Goal: Task Accomplishment & Management: Manage account settings

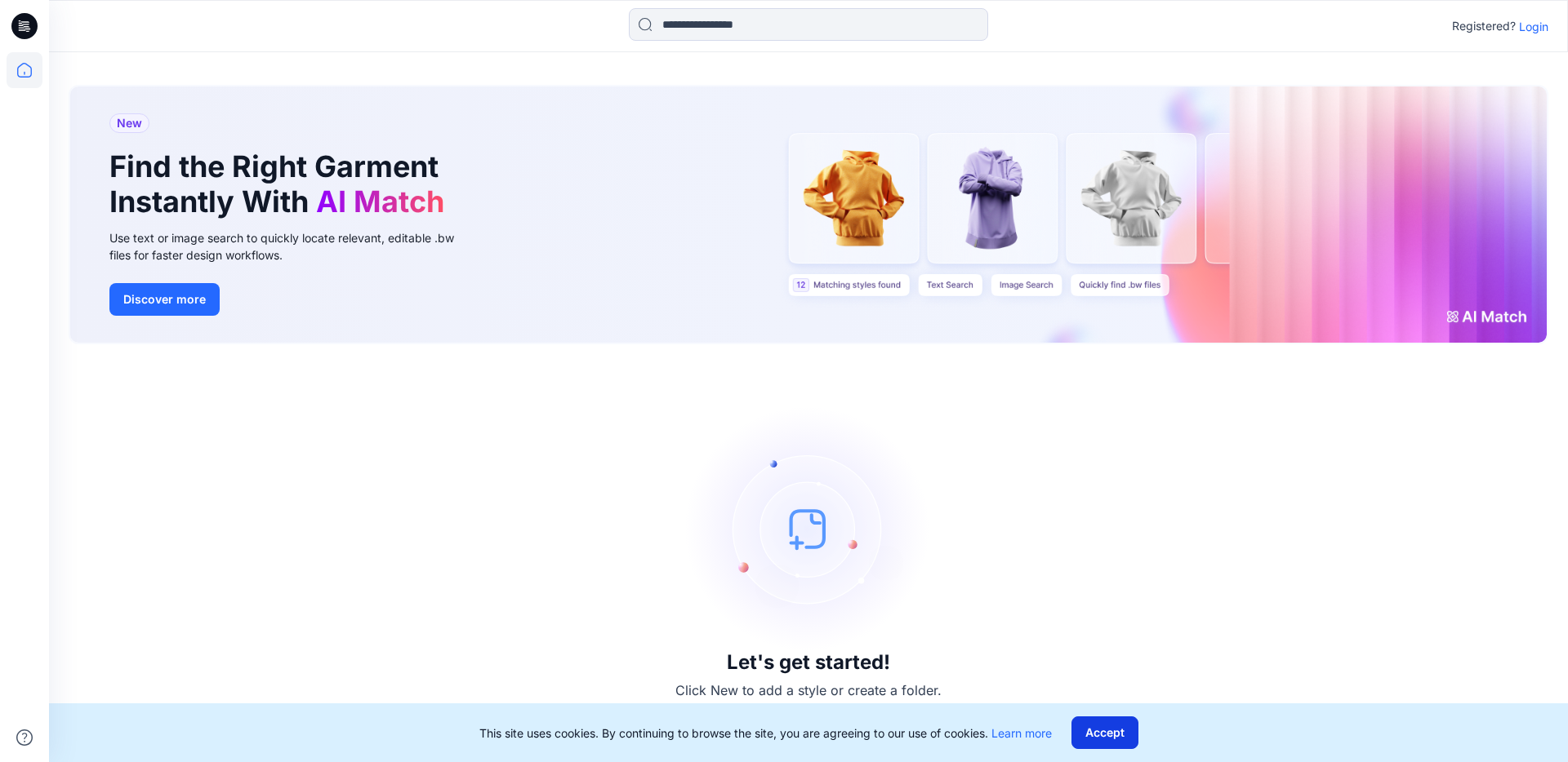
click at [1114, 735] on button "Accept" at bounding box center [1104, 733] width 67 height 32
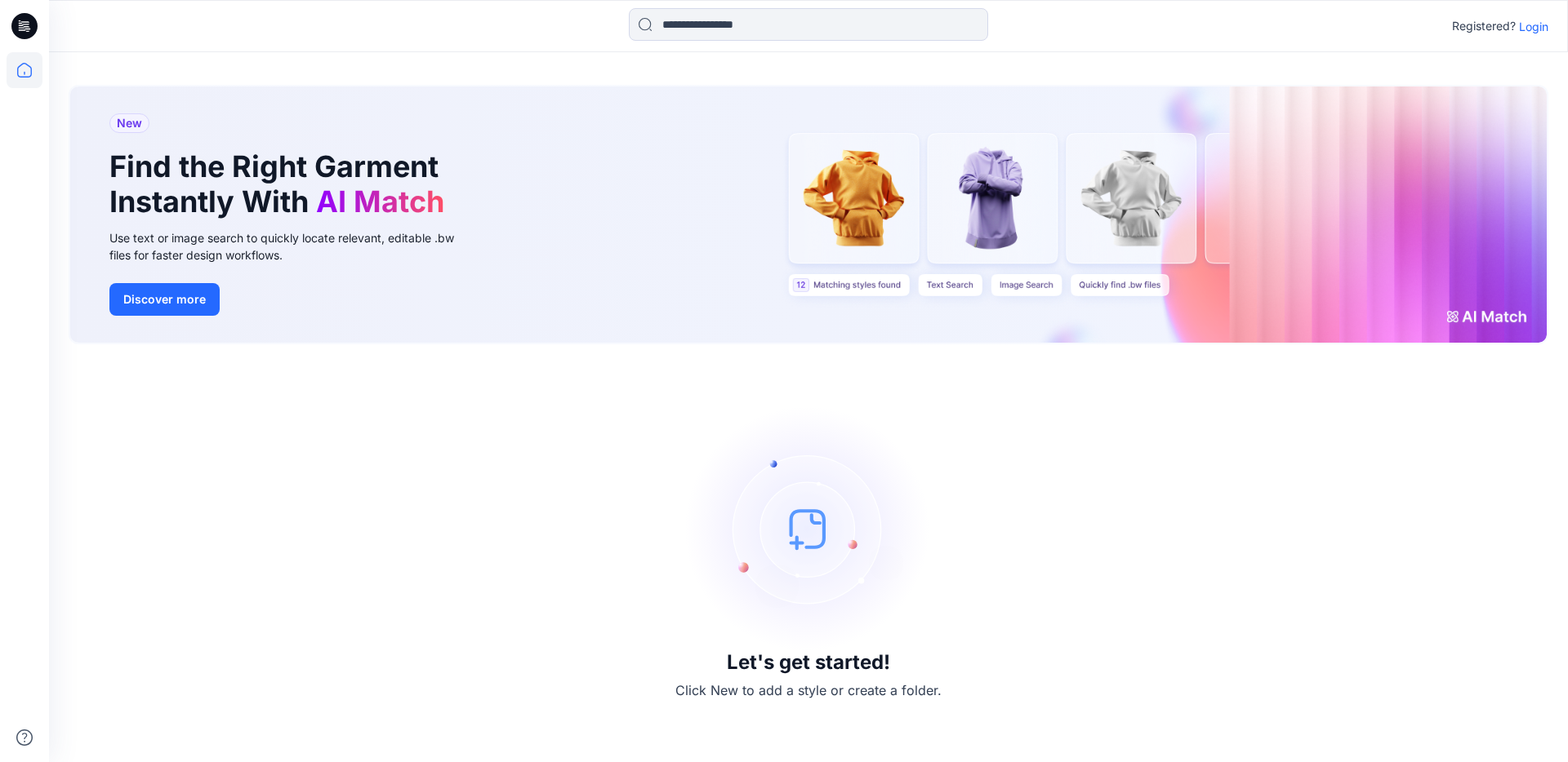
click at [1539, 26] on p "Login" at bounding box center [1533, 27] width 29 height 17
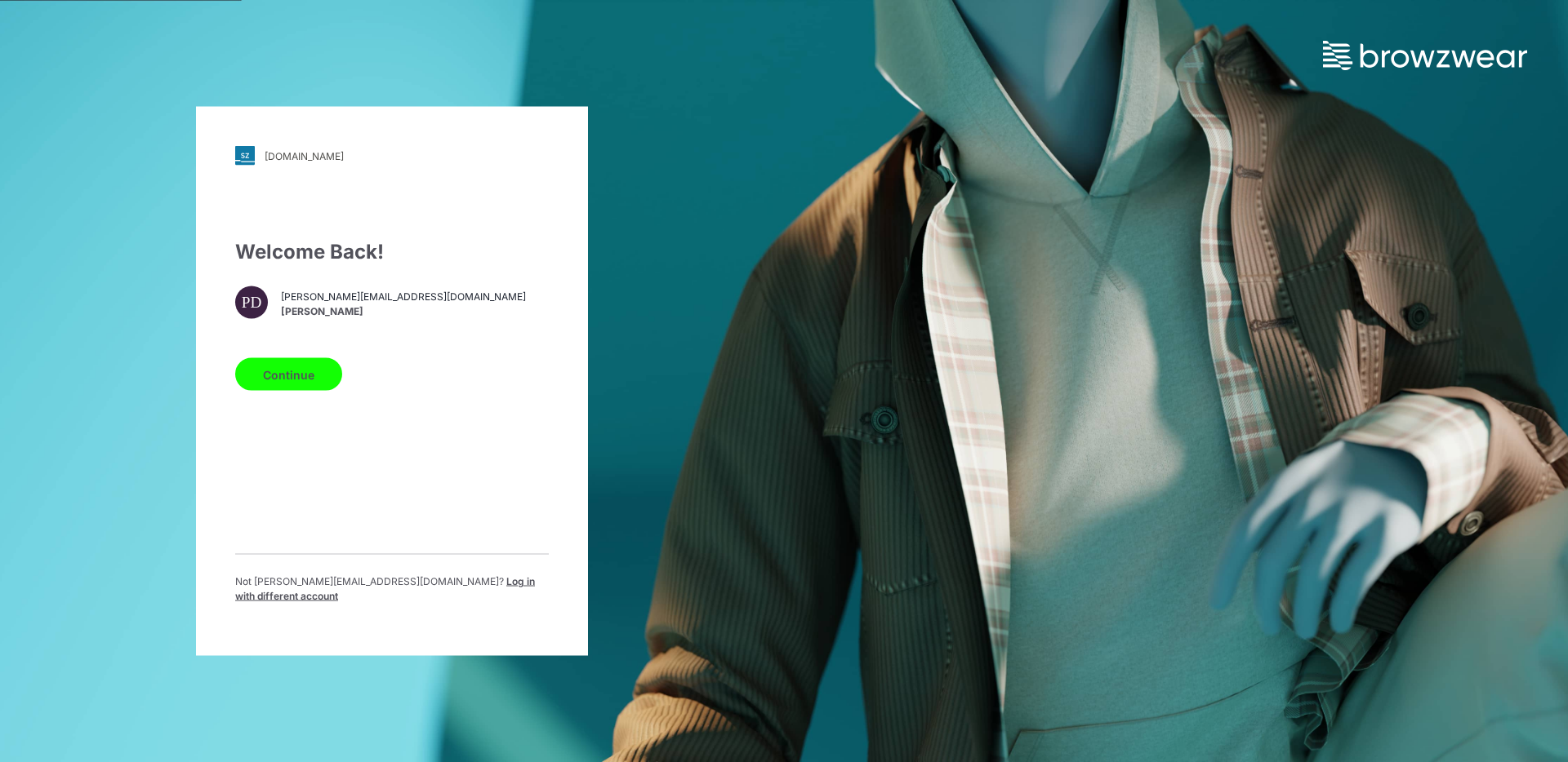
click at [303, 384] on button "Continue" at bounding box center [288, 374] width 107 height 32
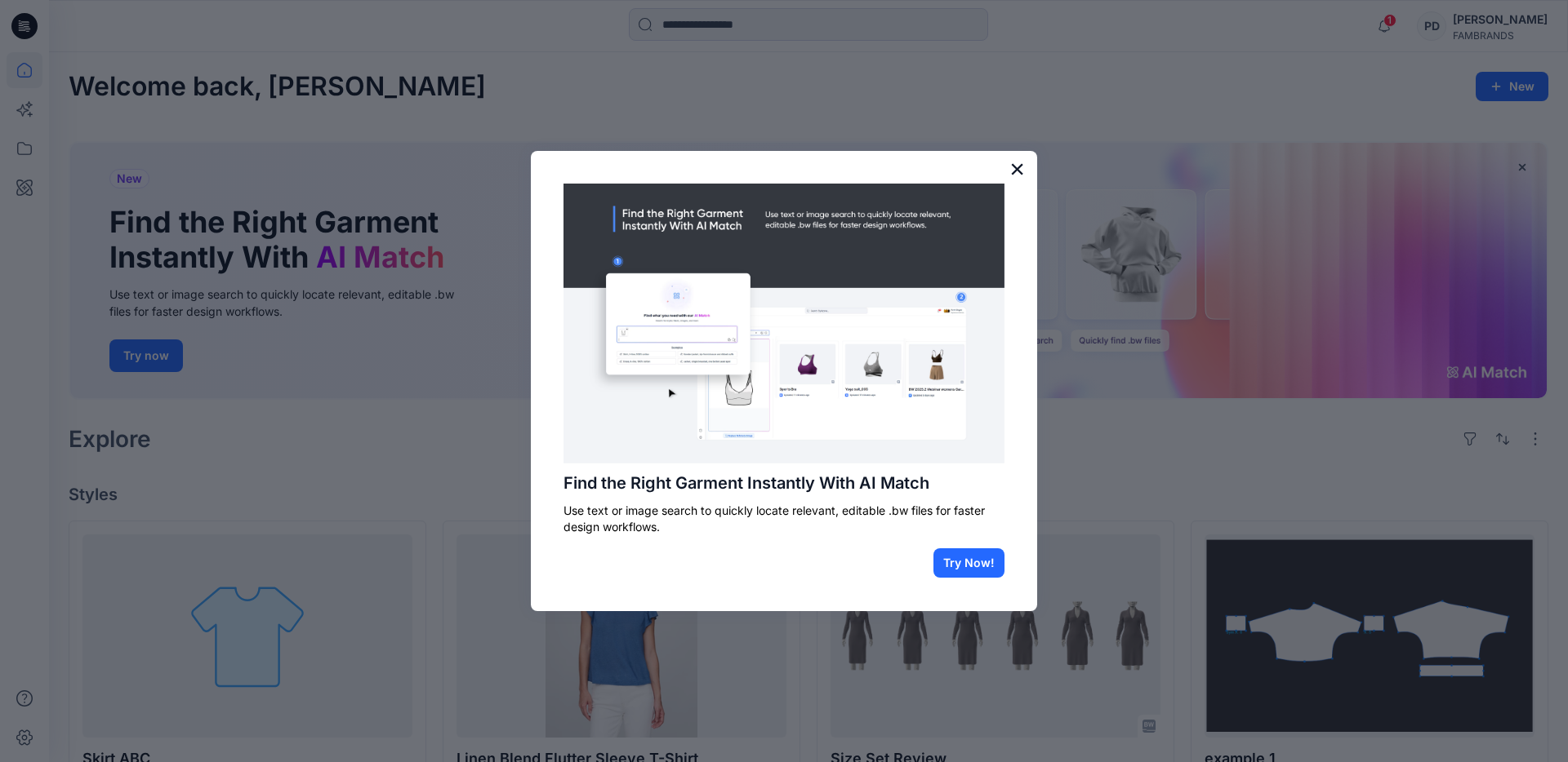
click at [1016, 169] on button "×" at bounding box center [1016, 168] width 16 height 26
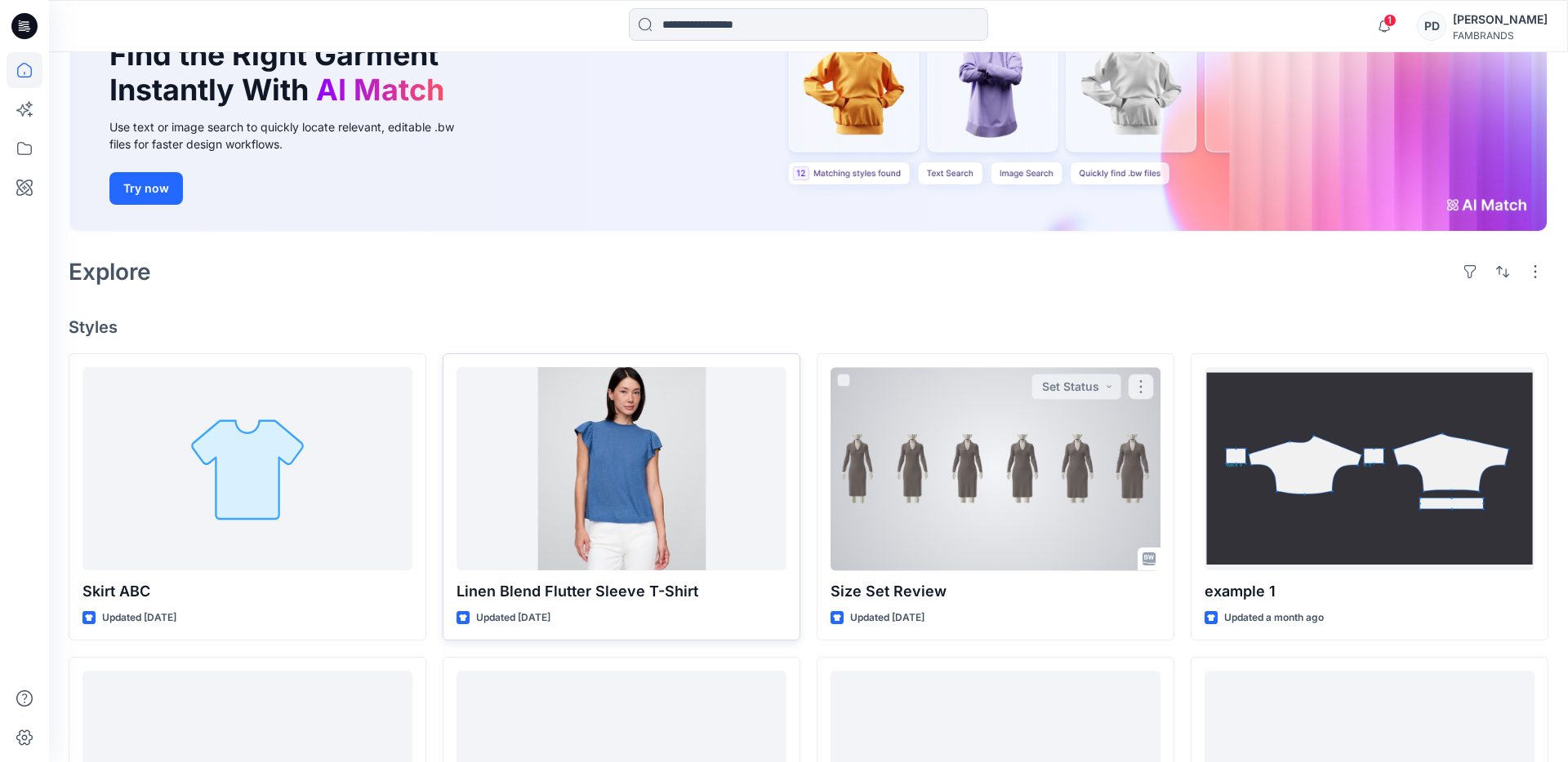
scroll to position [174, 0]
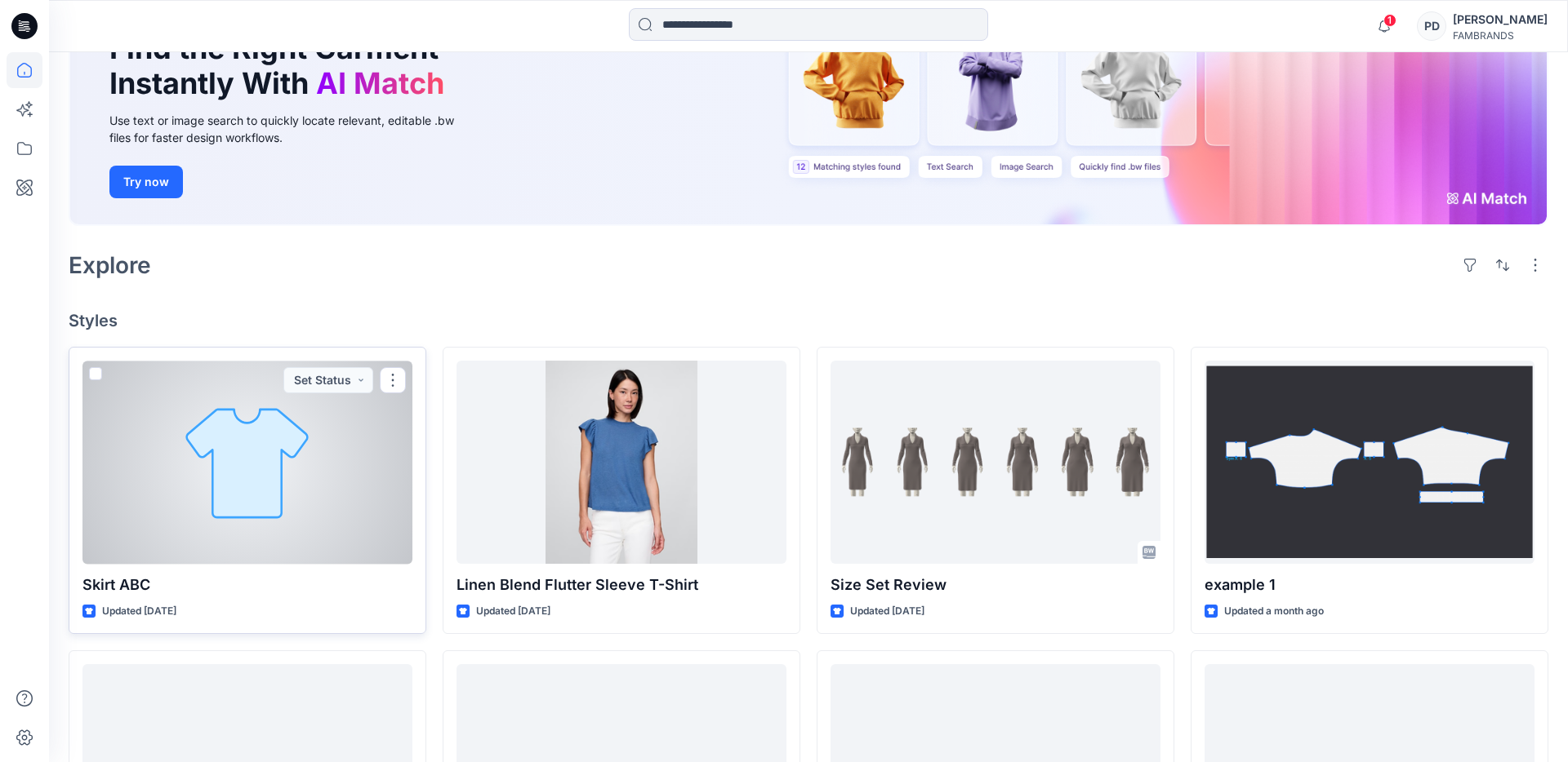
click at [328, 500] on div at bounding box center [248, 462] width 330 height 203
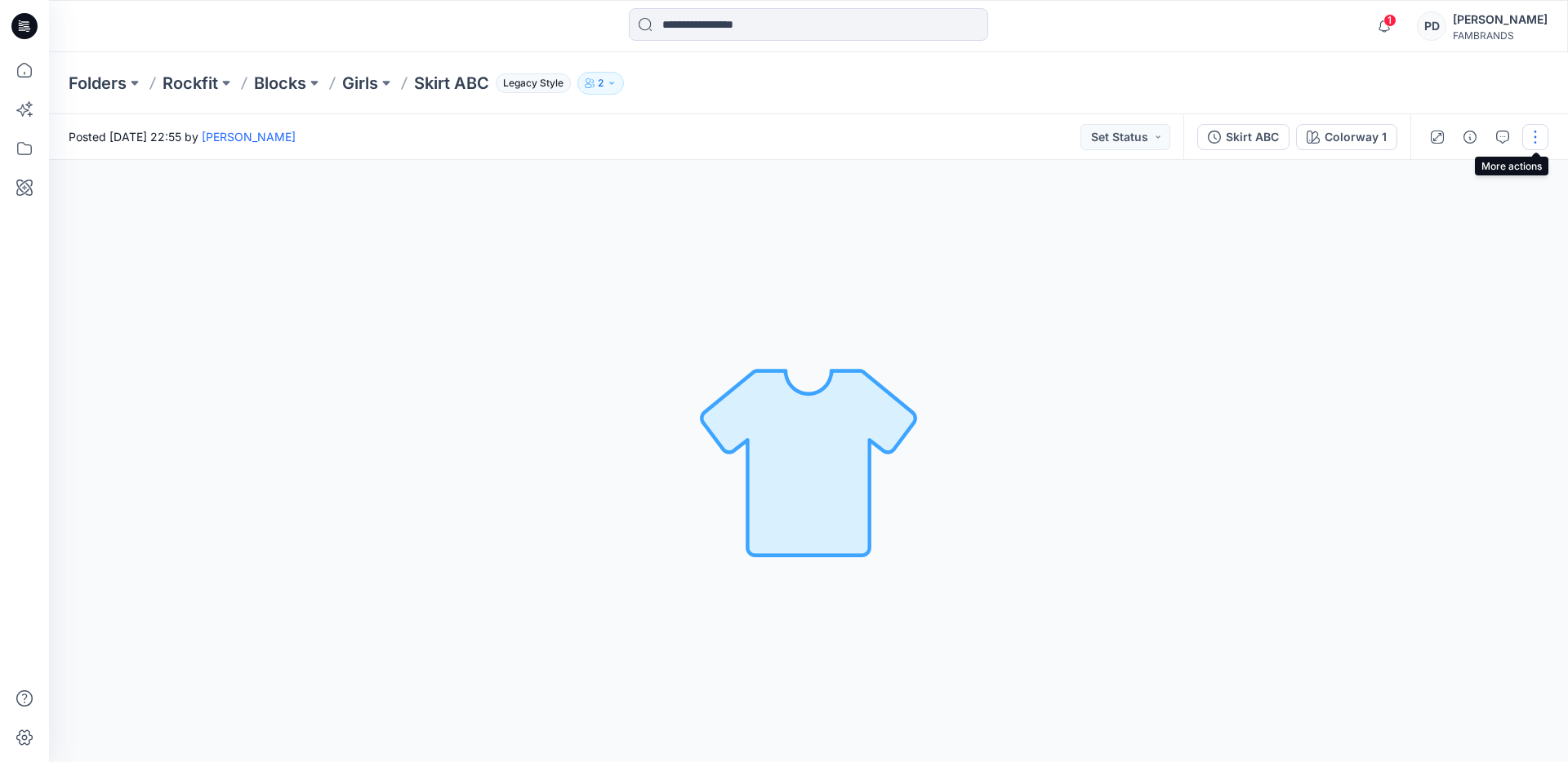
click at [1533, 135] on button "button" at bounding box center [1535, 137] width 26 height 26
click at [1430, 174] on p "Edit" at bounding box center [1431, 175] width 20 height 17
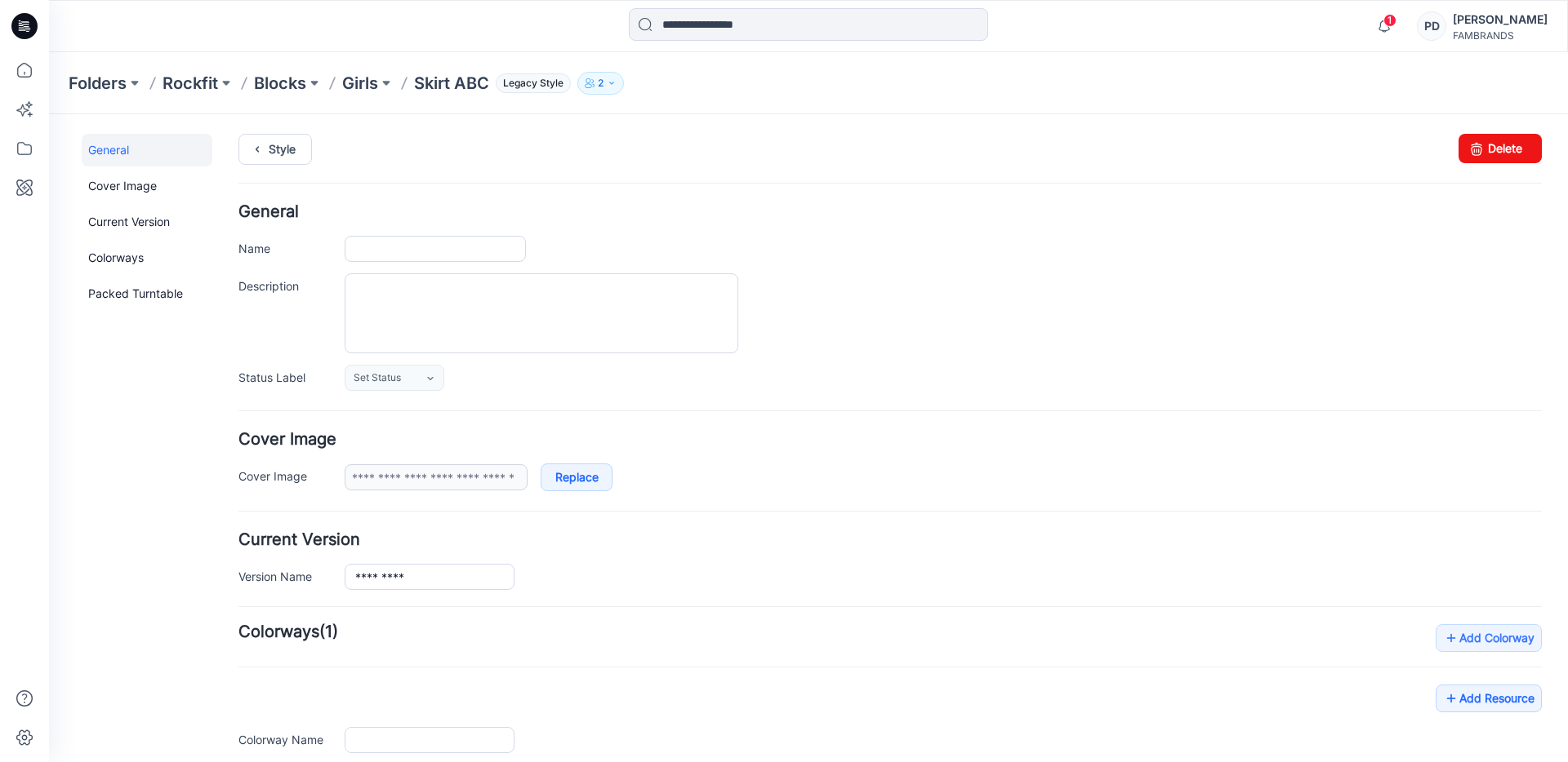
type input "*********"
type input "**********"
click at [1502, 149] on link "Delete" at bounding box center [1500, 148] width 83 height 29
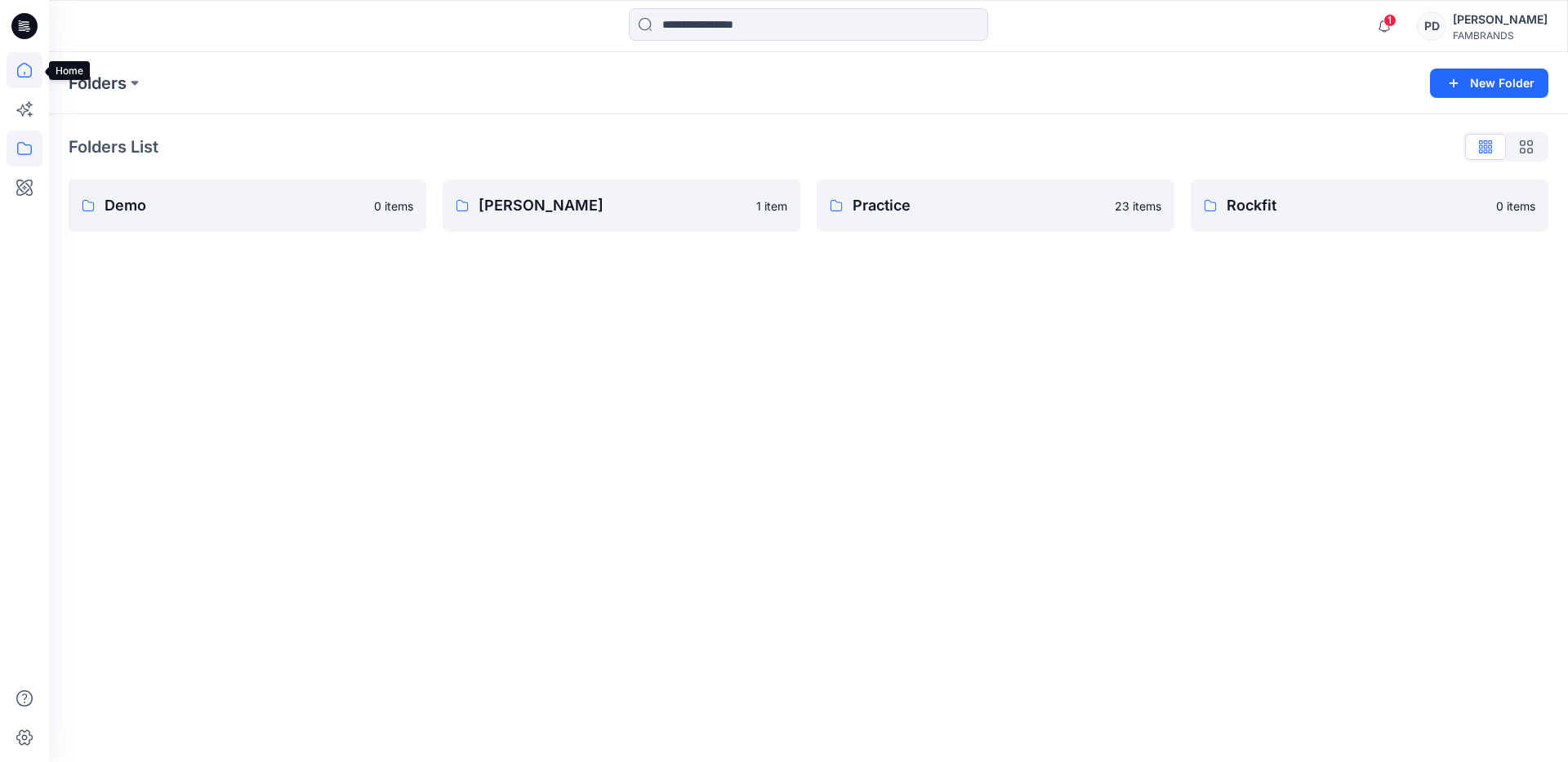
click at [24, 74] on icon at bounding box center [24, 74] width 1 height 4
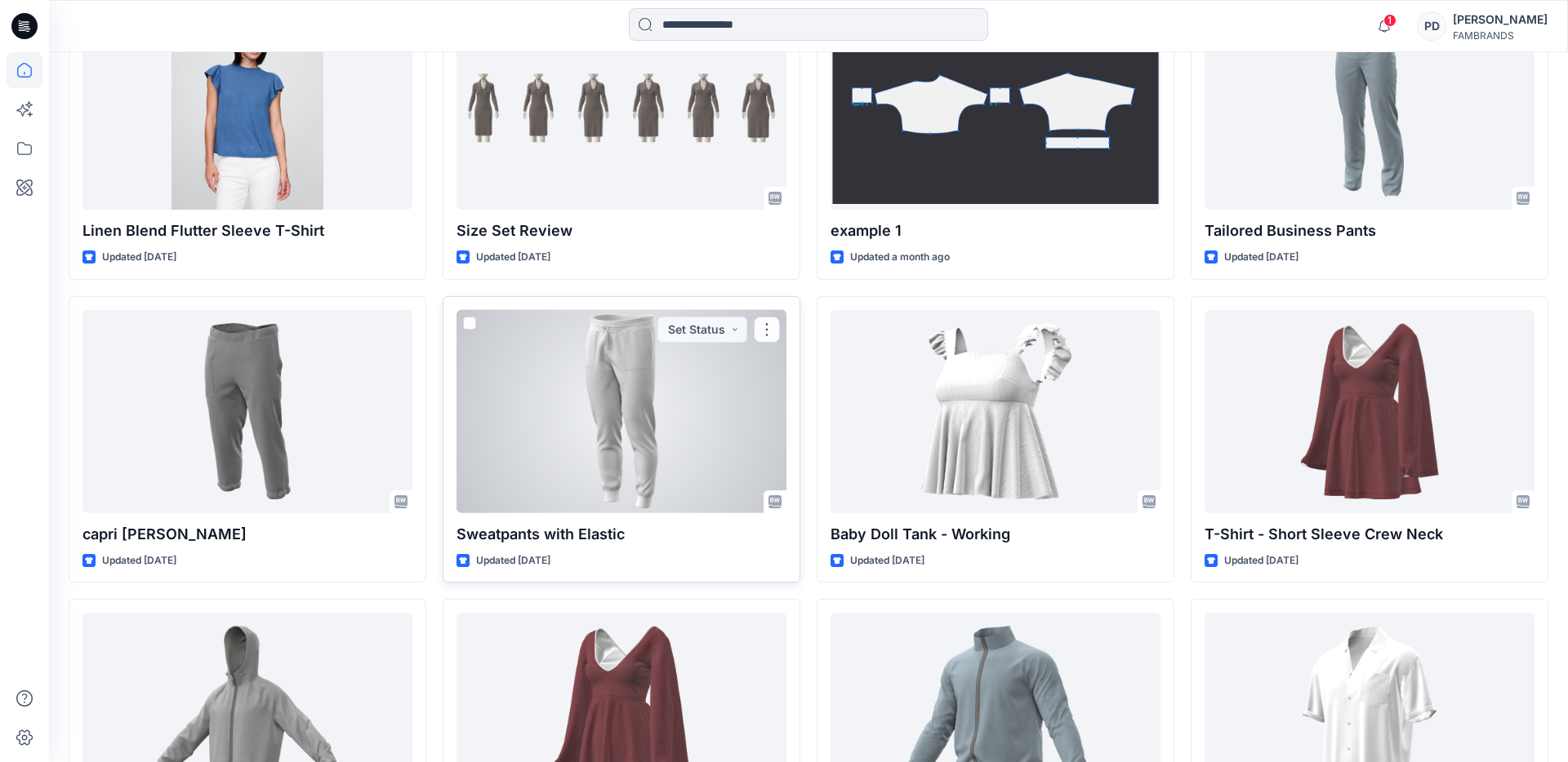
scroll to position [533, 0]
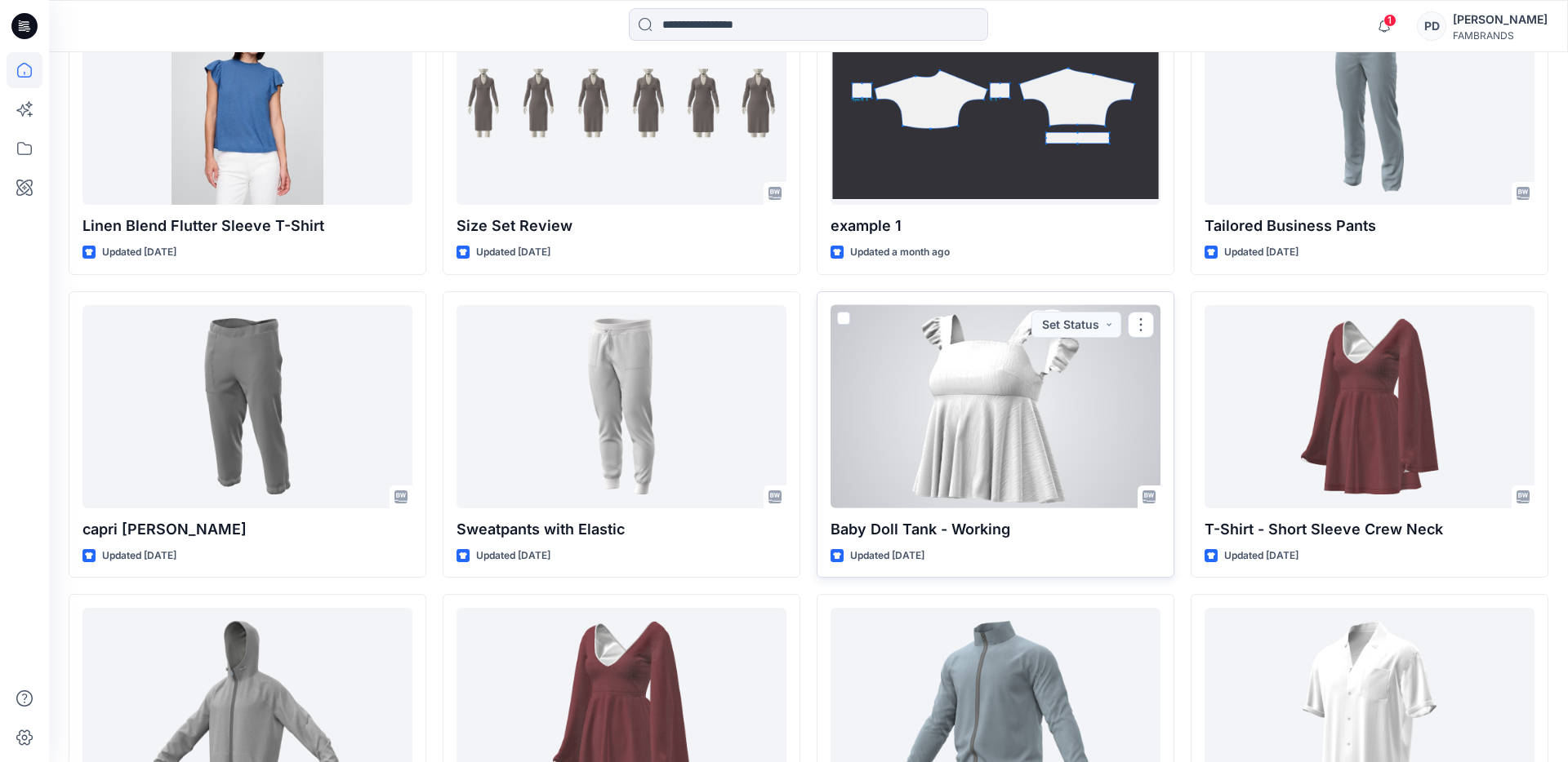
click at [992, 422] on div at bounding box center [995, 407] width 330 height 203
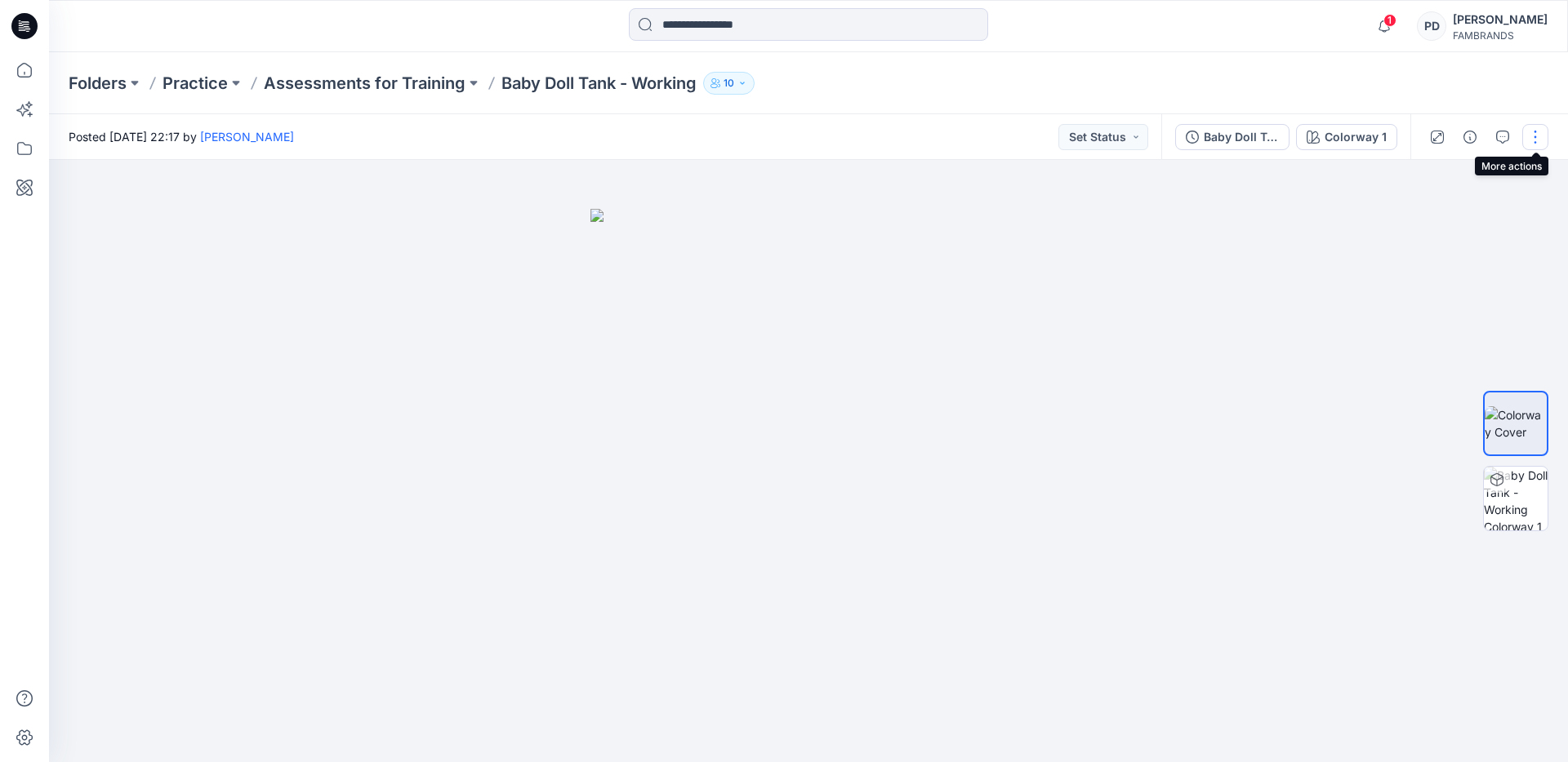
click at [1539, 139] on button "button" at bounding box center [1535, 137] width 26 height 26
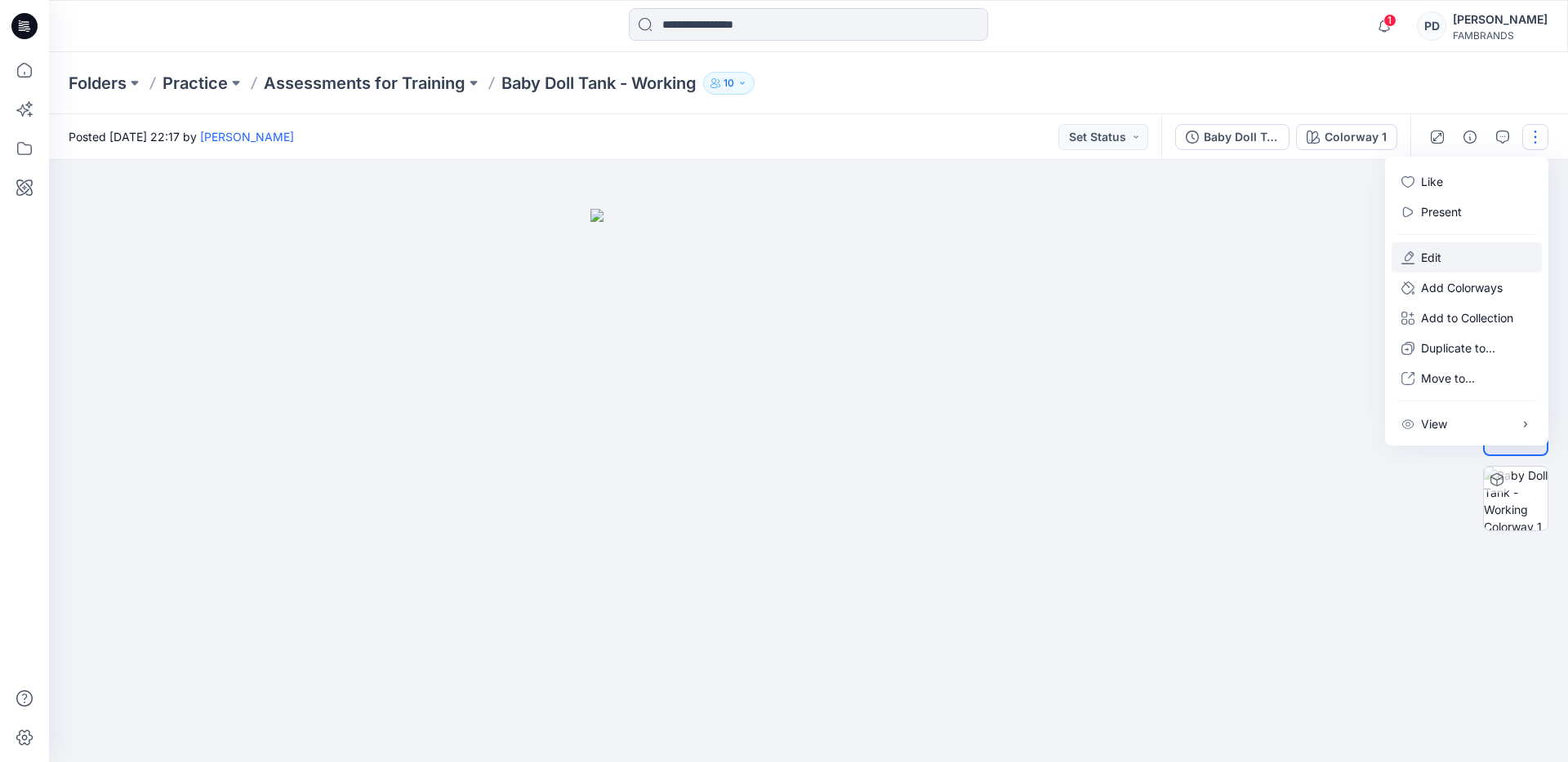
click at [1423, 254] on p "Edit" at bounding box center [1431, 257] width 20 height 17
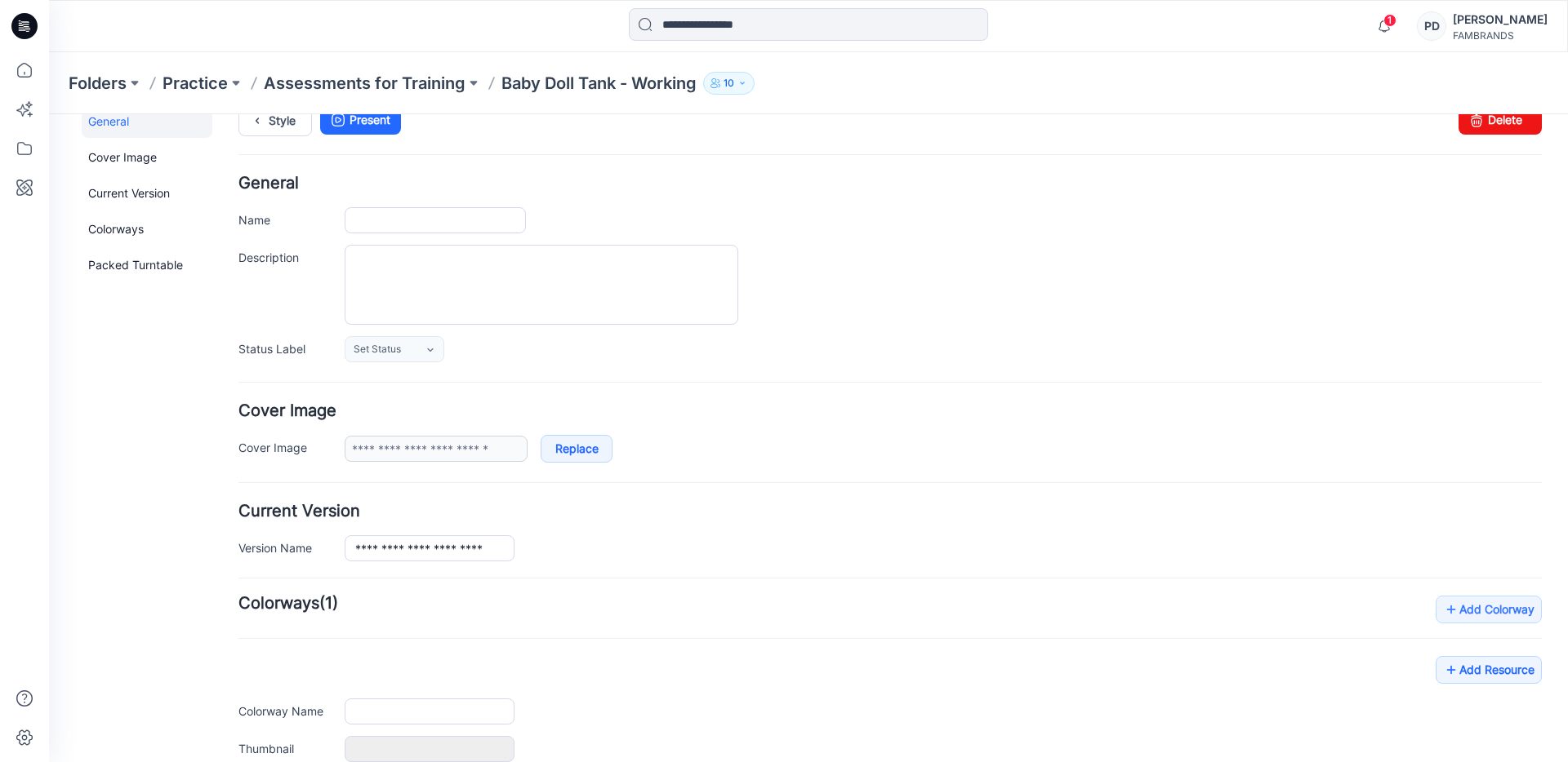
type input "**********"
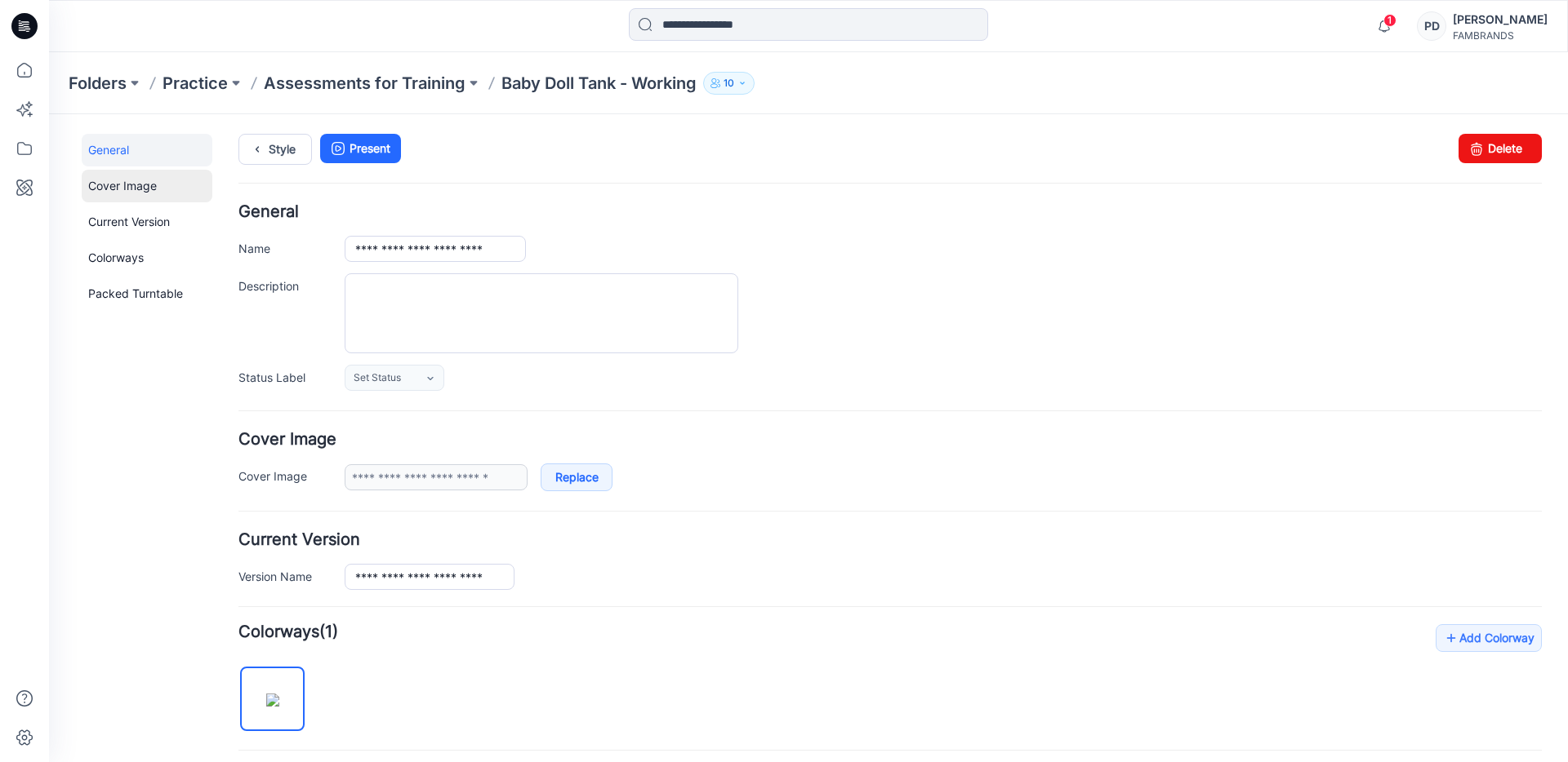
click at [134, 188] on link "Cover Image" at bounding box center [147, 185] width 131 height 32
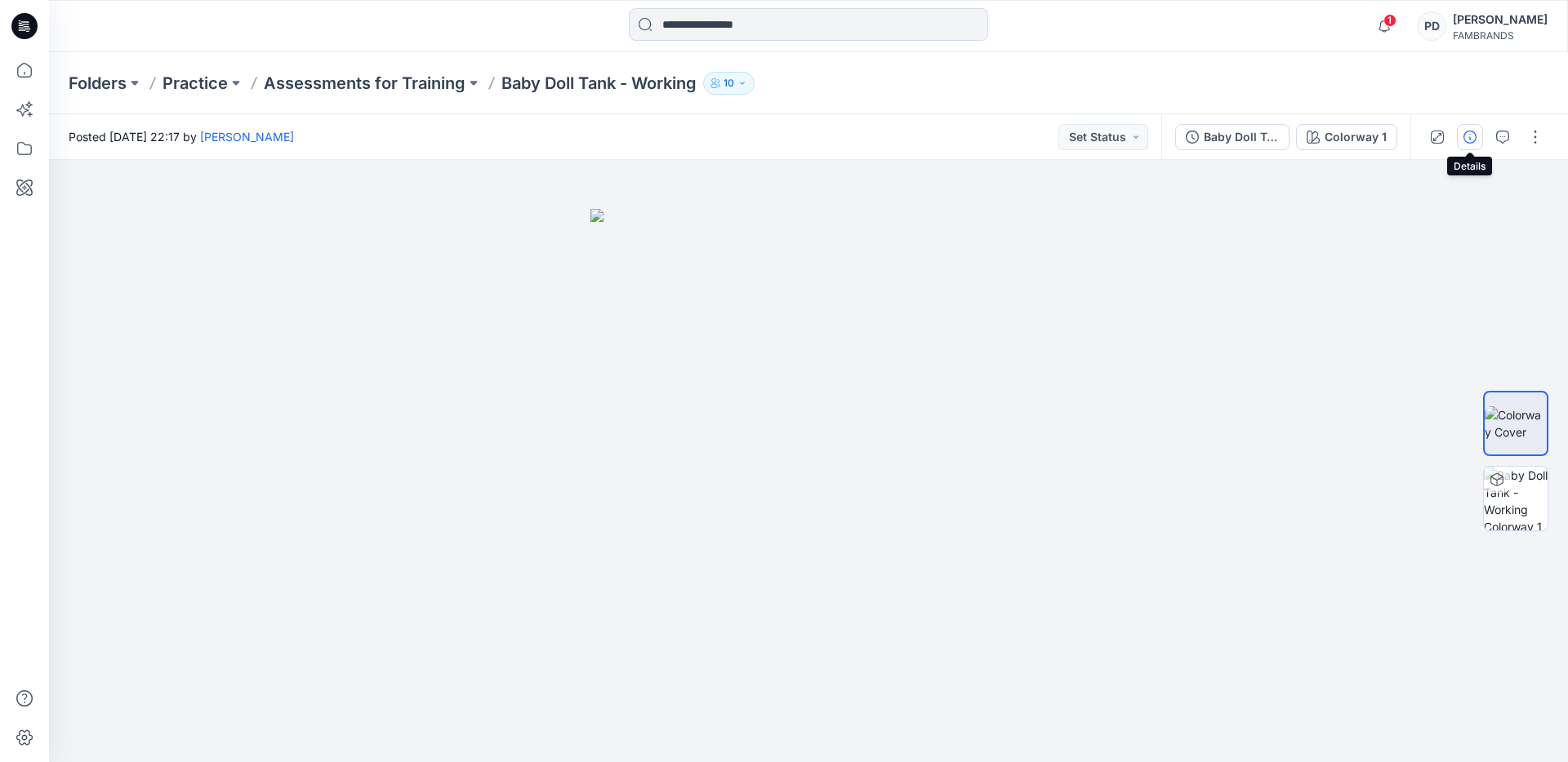
click at [1474, 137] on icon "button" at bounding box center [1469, 137] width 13 height 13
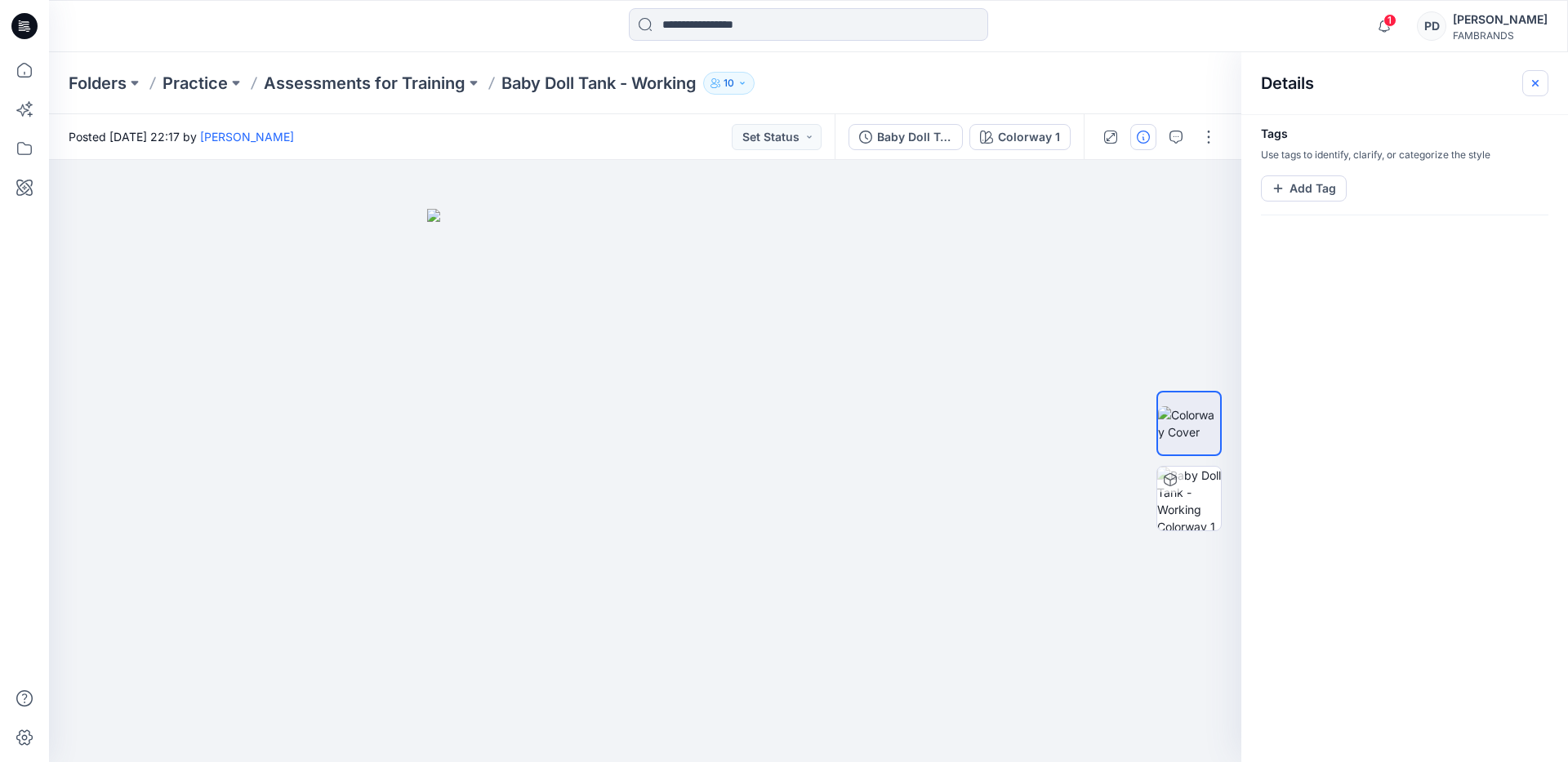
click at [1535, 81] on icon "button" at bounding box center [1535, 83] width 13 height 13
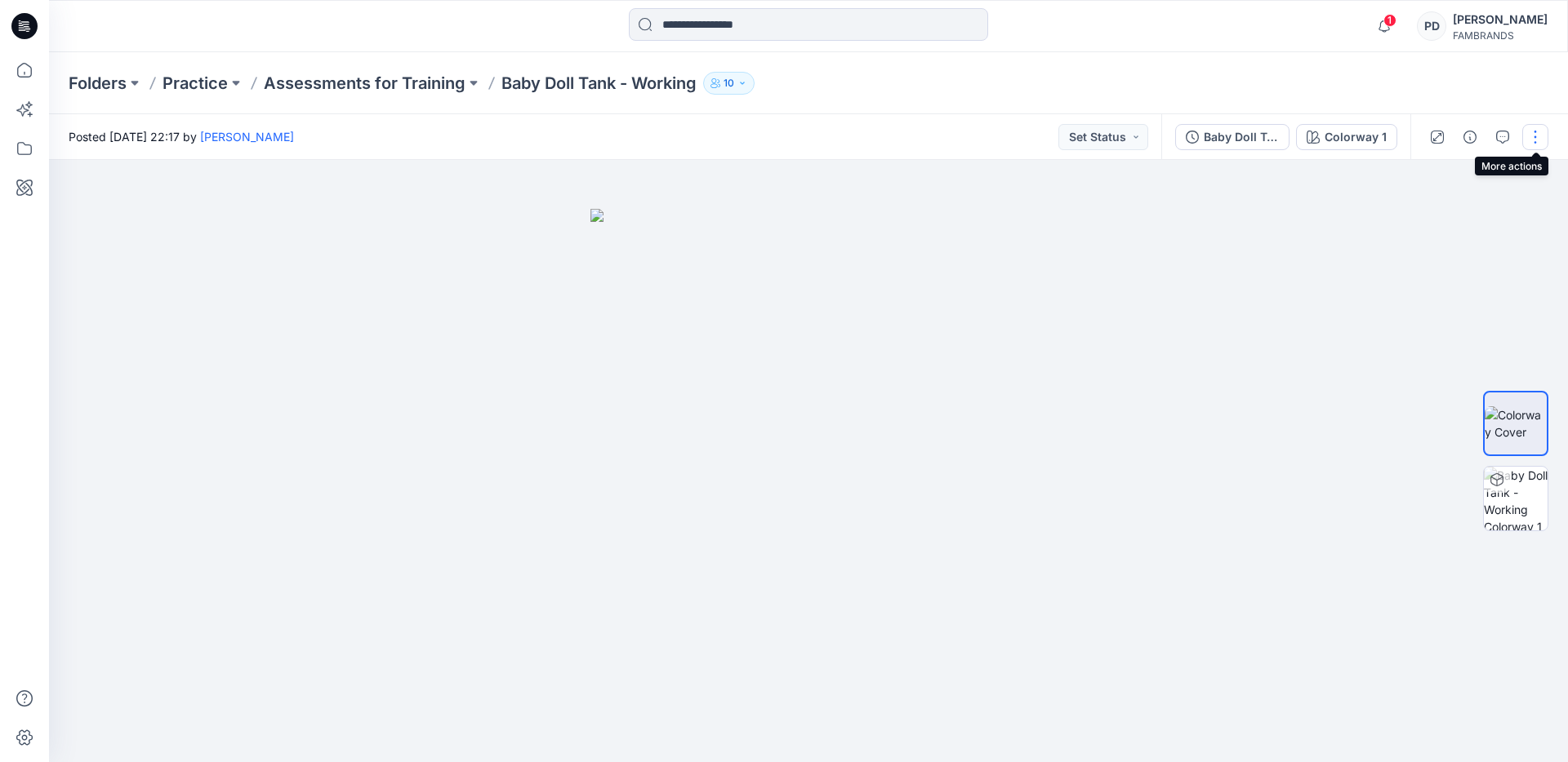
click at [1539, 136] on button "button" at bounding box center [1535, 137] width 26 height 26
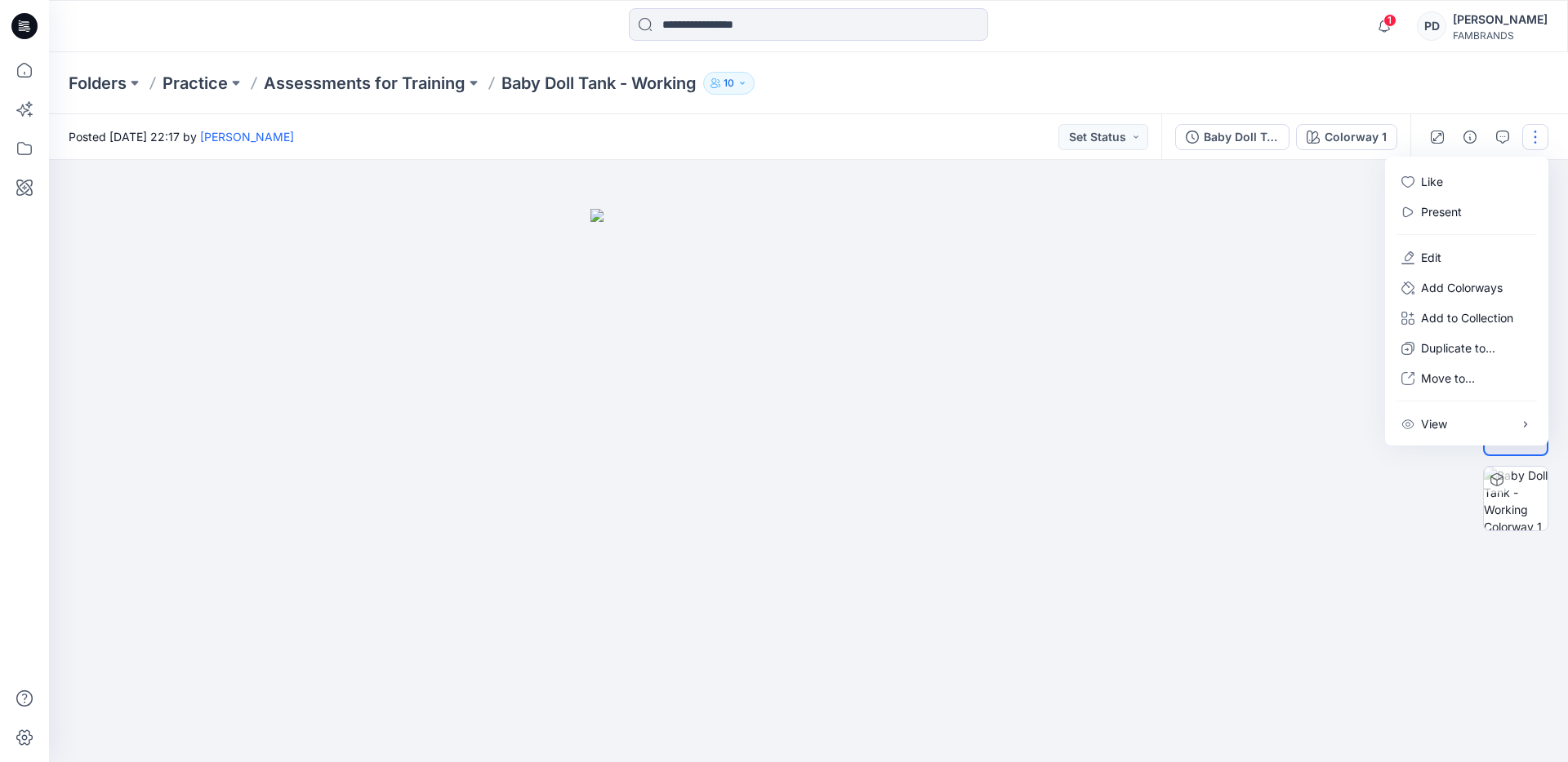
click at [1329, 210] on div at bounding box center [807, 461] width 1518 height 602
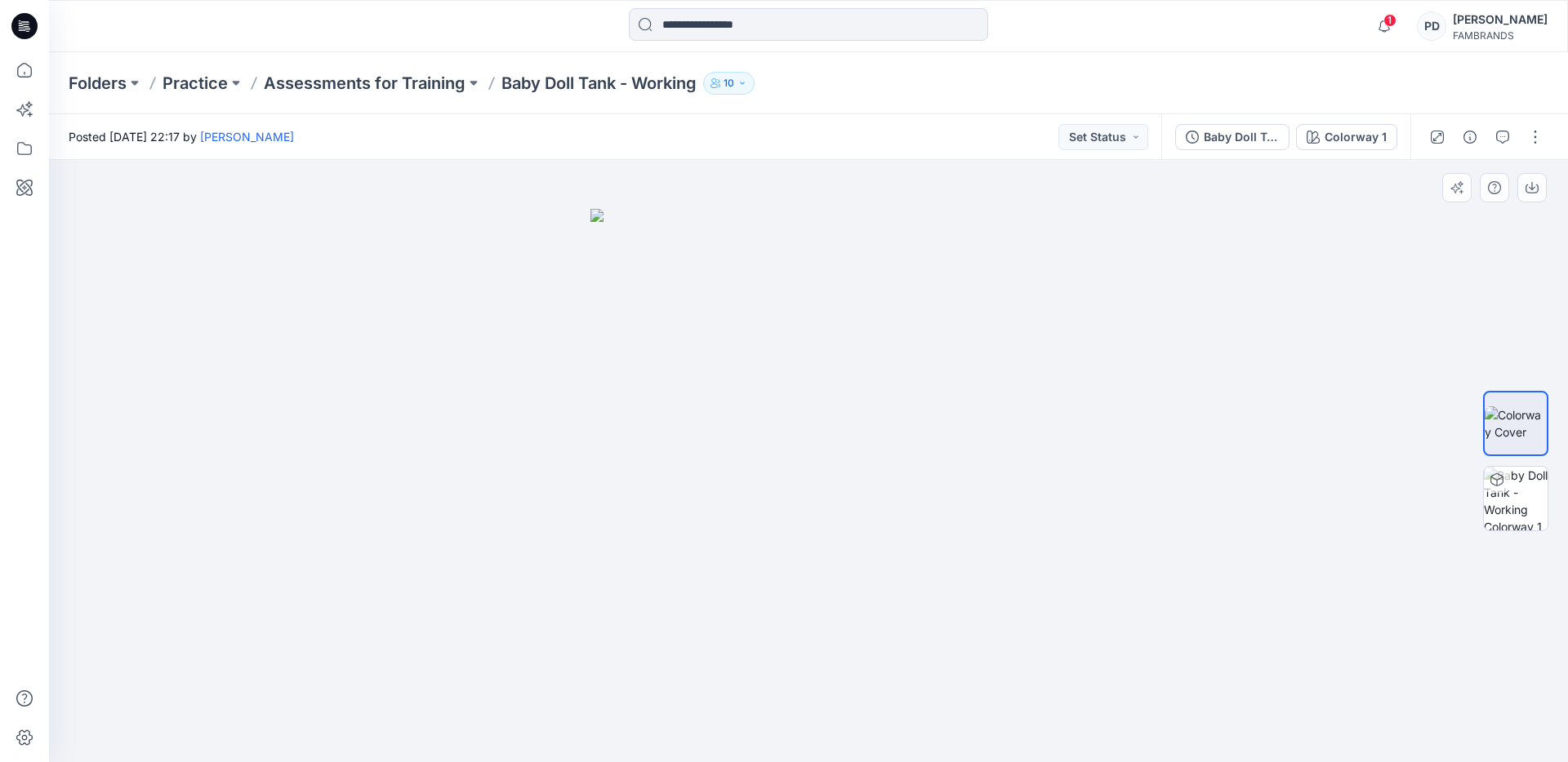
click at [847, 400] on img at bounding box center [808, 485] width 436 height 553
click at [1514, 501] on img at bounding box center [1515, 498] width 64 height 64
click at [1136, 139] on button "Set Status" at bounding box center [1103, 137] width 90 height 26
click at [29, 67] on icon at bounding box center [24, 70] width 36 height 36
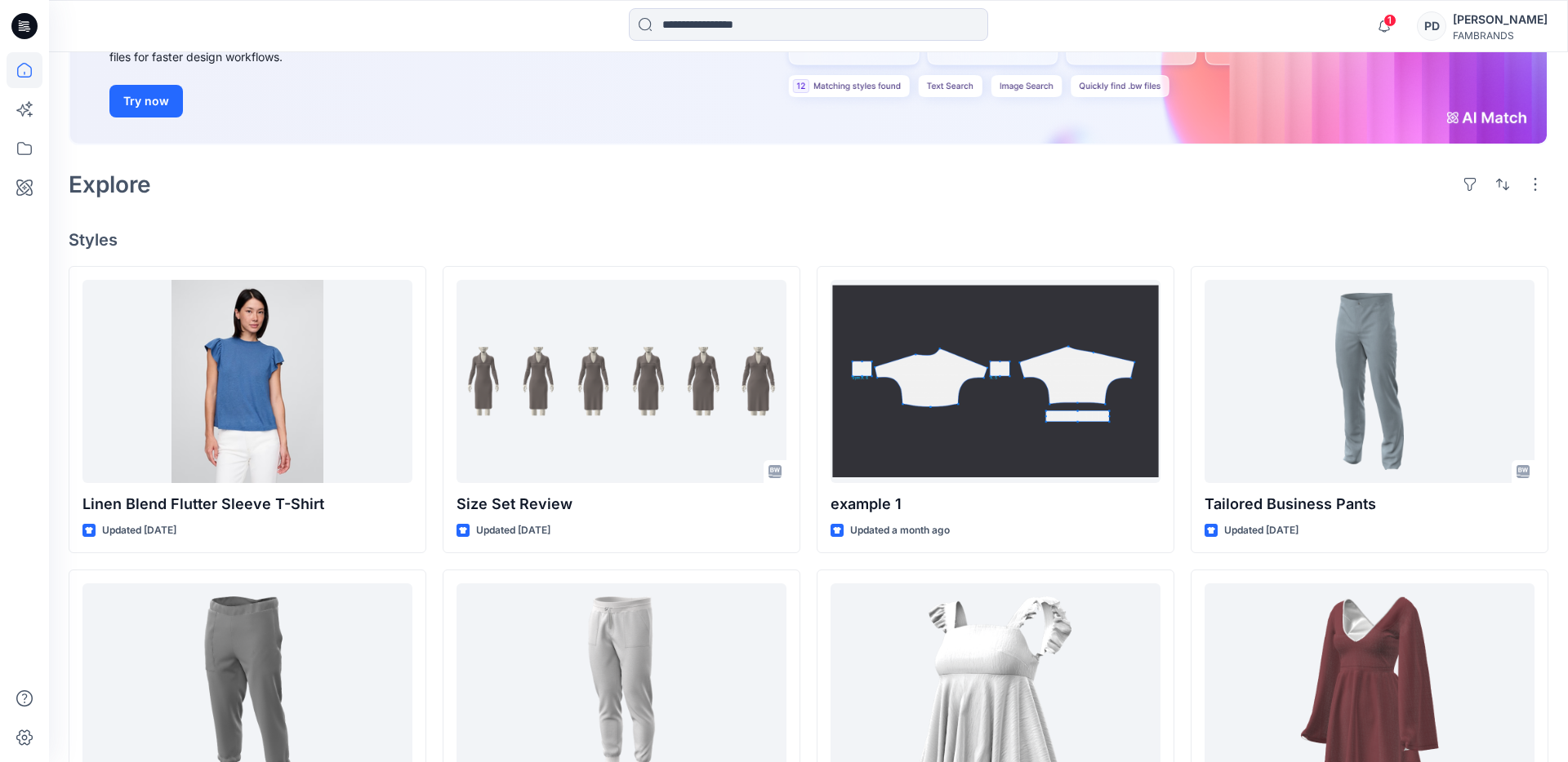
scroll to position [254, 0]
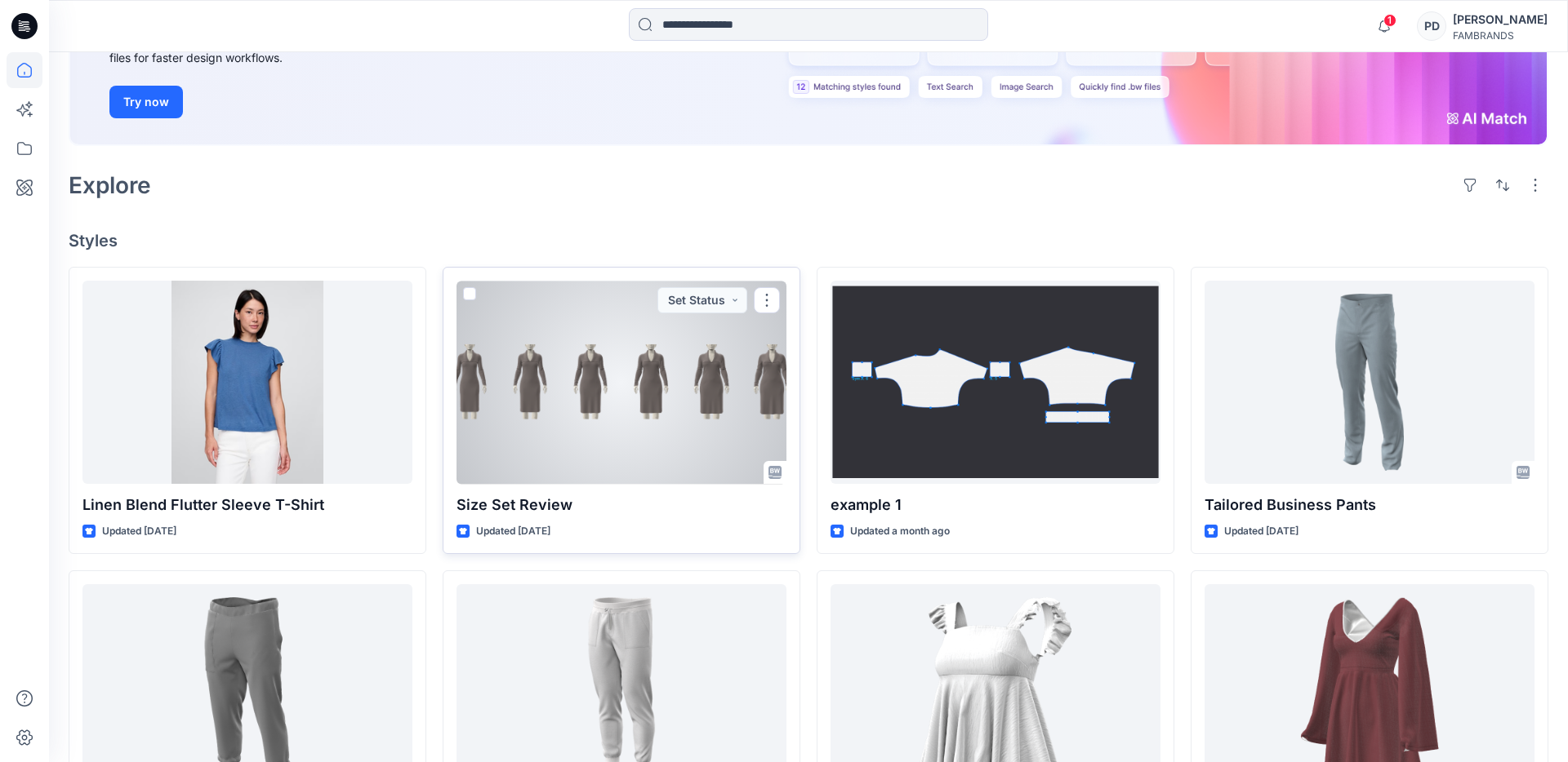
click at [714, 426] on div at bounding box center [621, 382] width 330 height 203
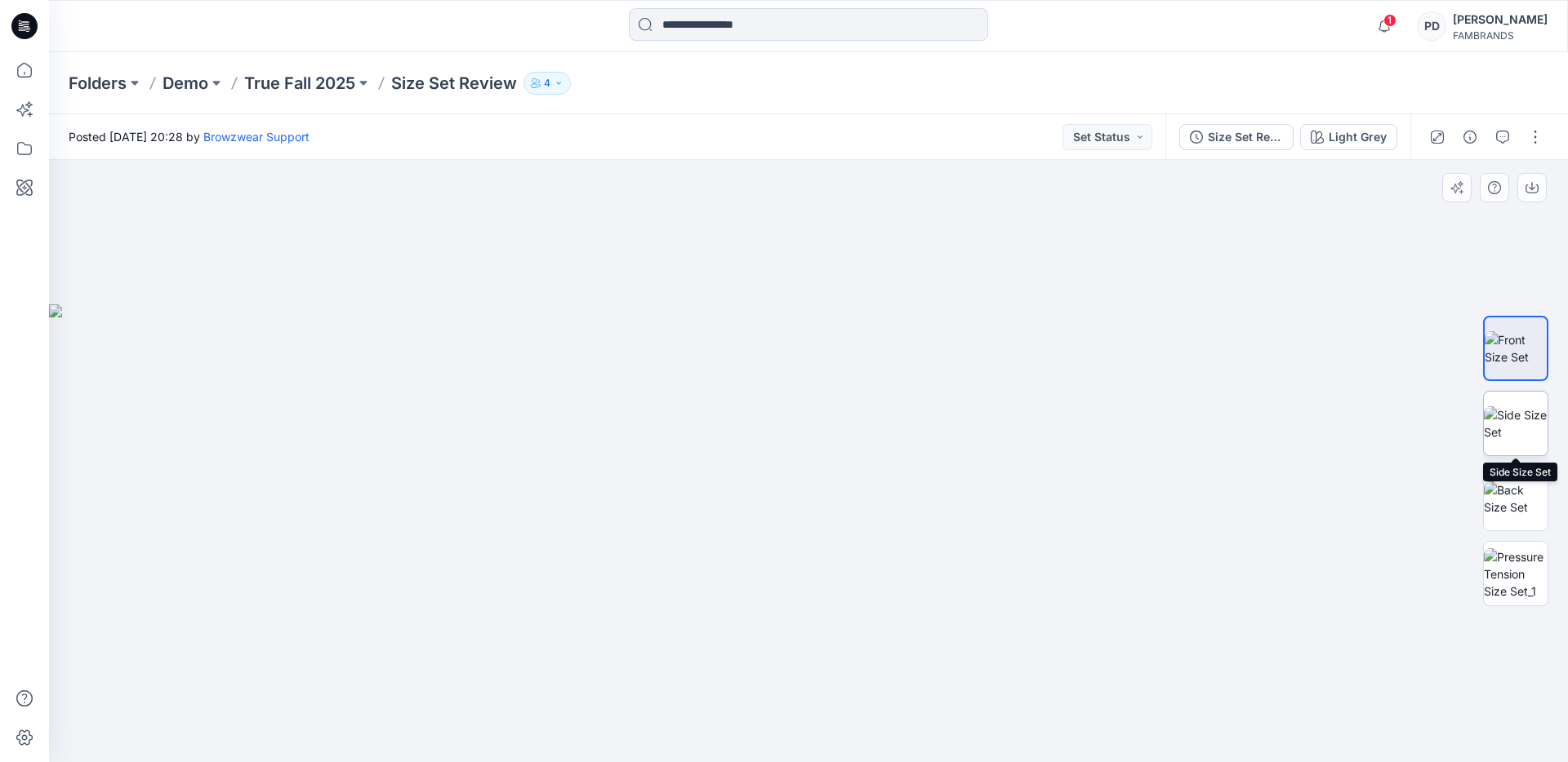
click at [1532, 433] on img at bounding box center [1515, 423] width 64 height 34
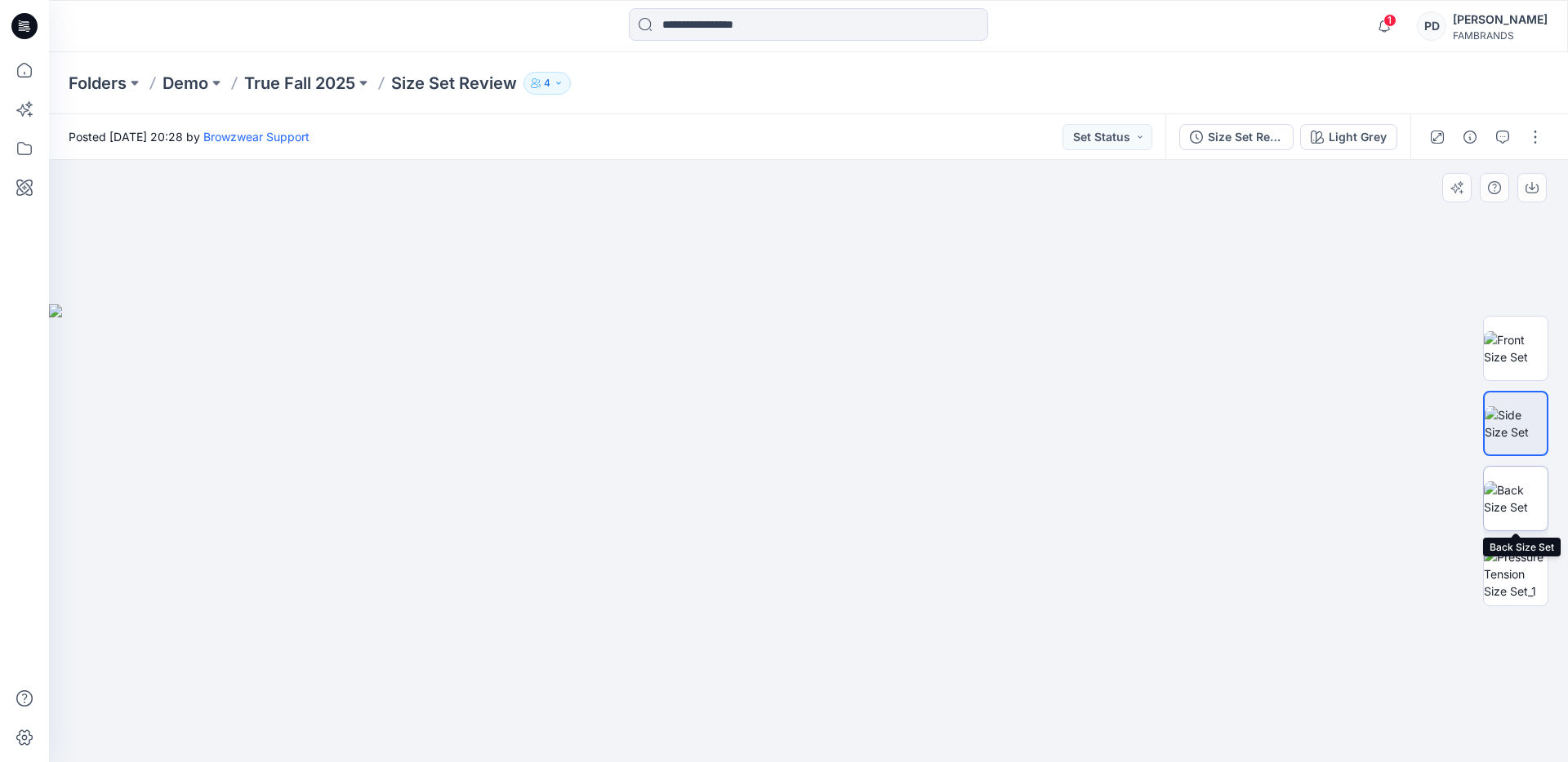
click at [1526, 501] on img at bounding box center [1515, 498] width 64 height 34
click at [1522, 354] on img at bounding box center [1515, 348] width 64 height 34
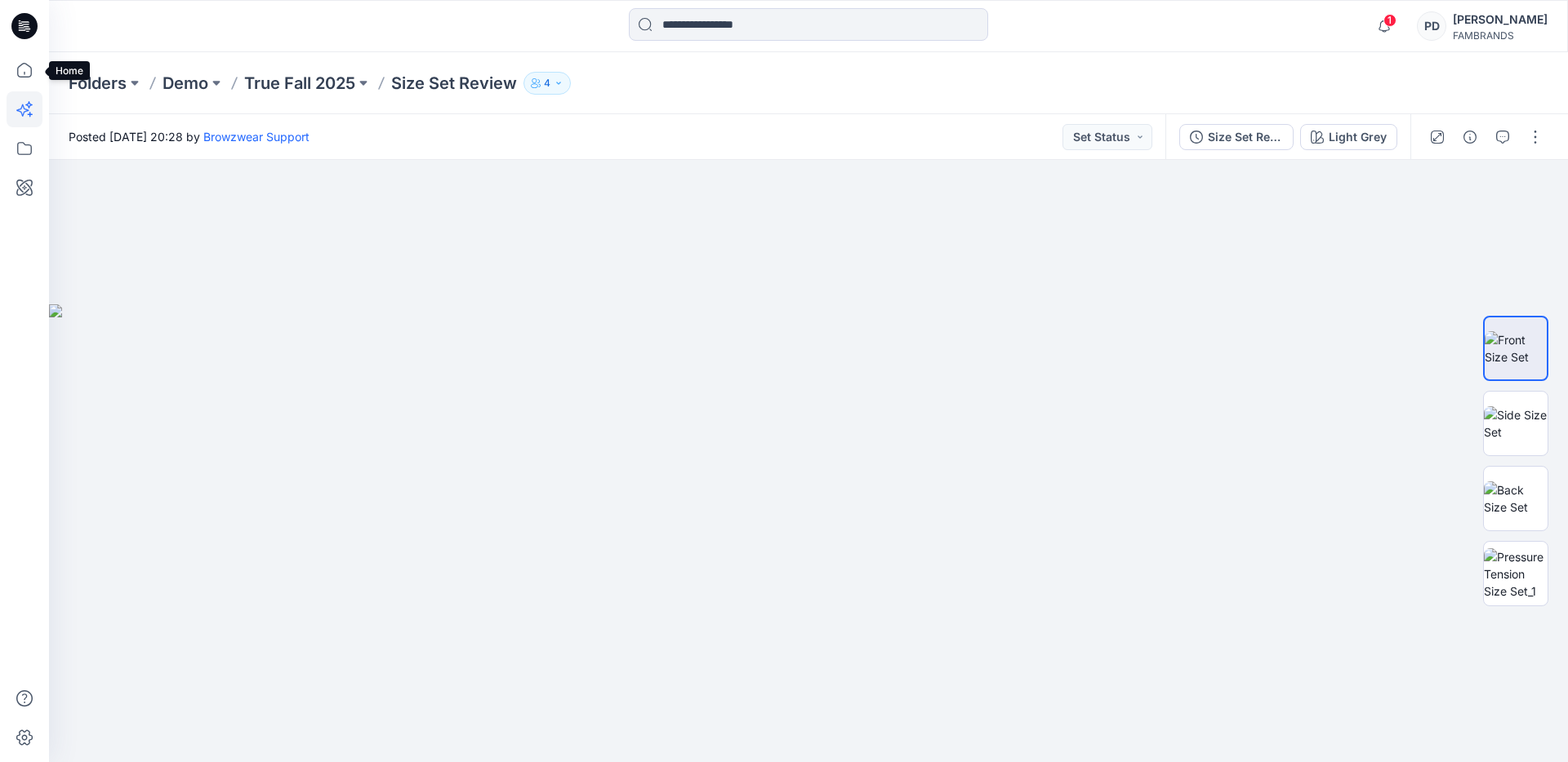
drag, startPoint x: 19, startPoint y: 68, endPoint x: 40, endPoint y: 105, distance: 42.5
click at [19, 68] on icon at bounding box center [24, 70] width 36 height 36
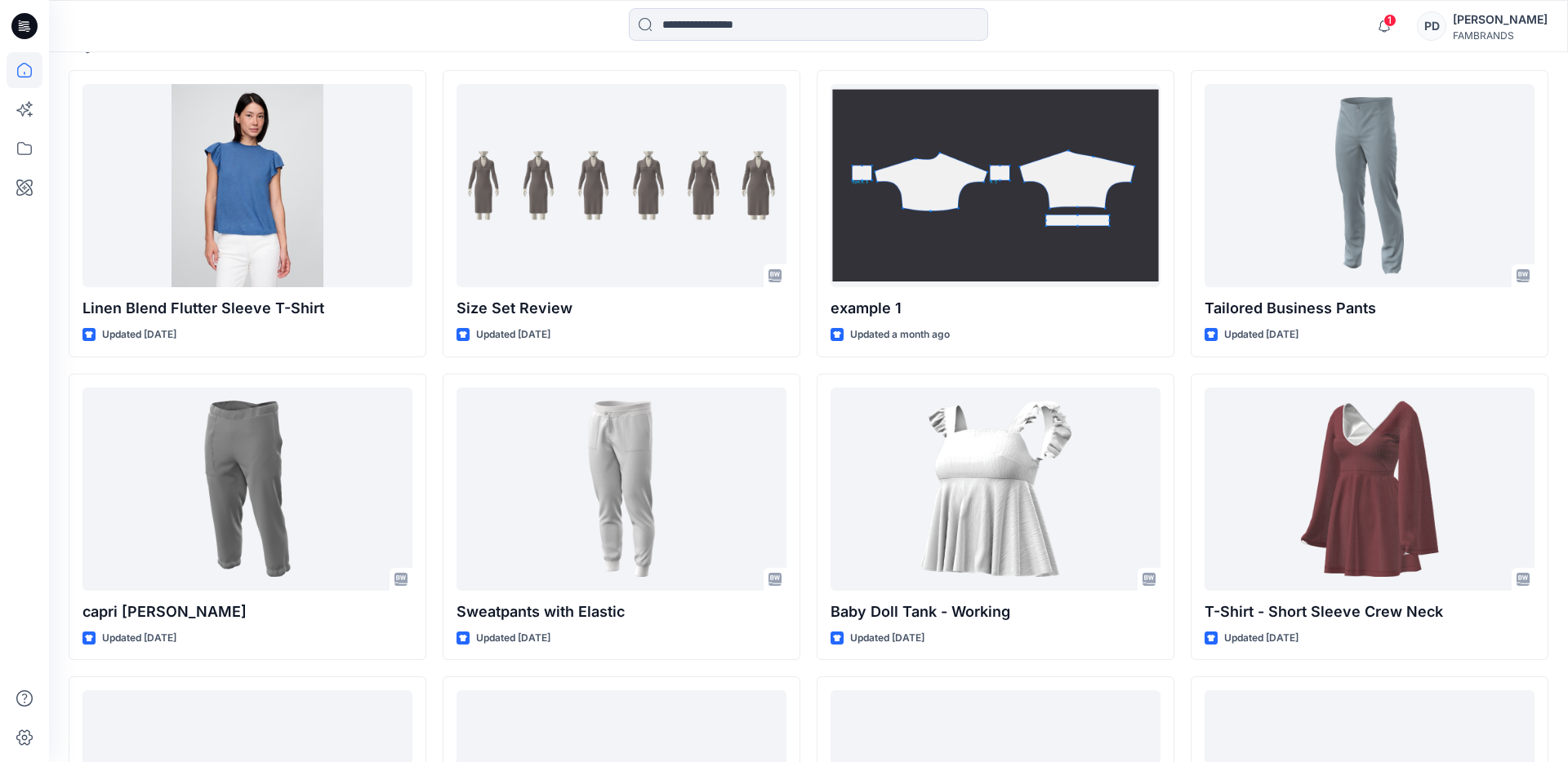
scroll to position [451, 0]
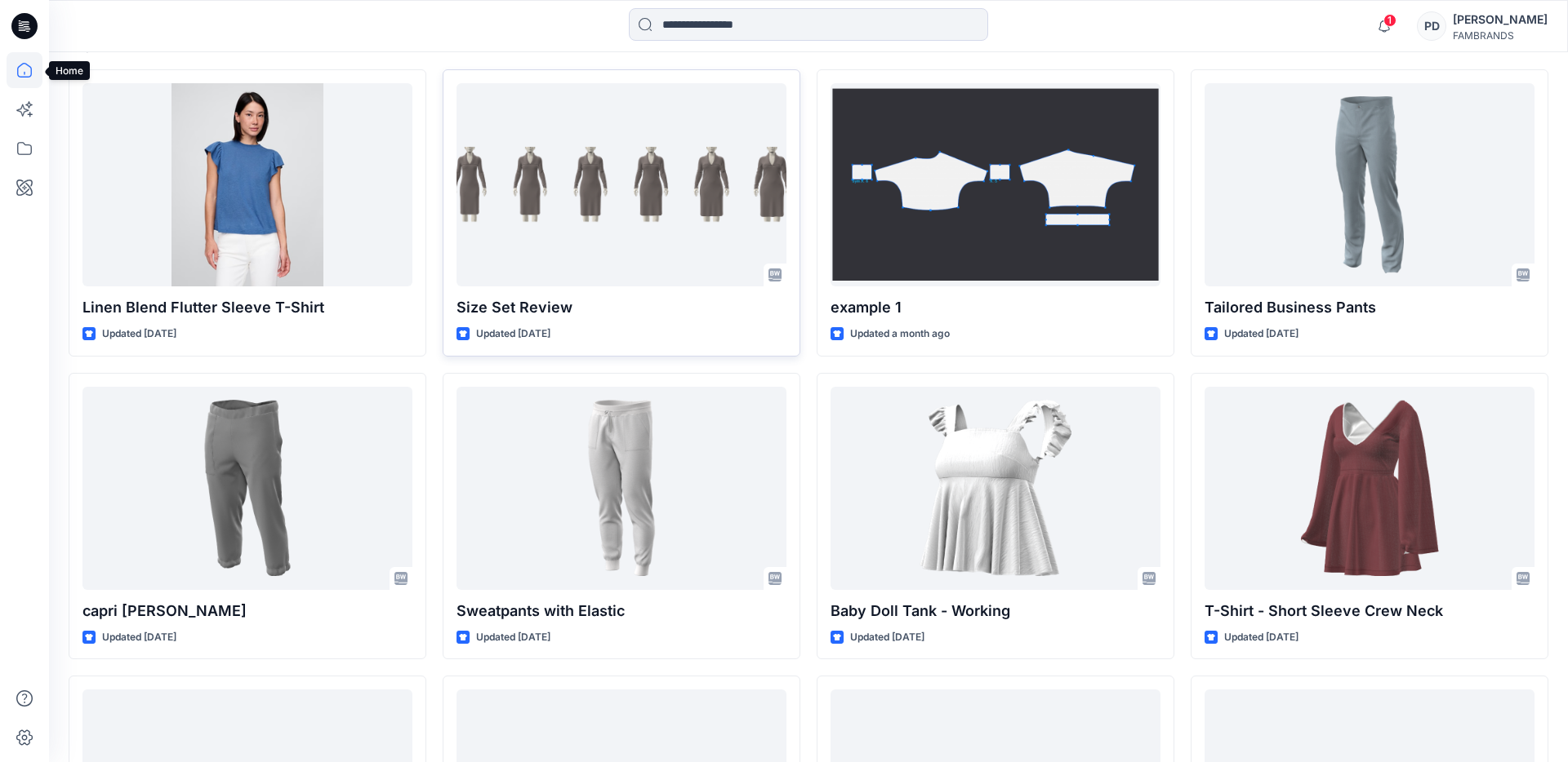
drag, startPoint x: 20, startPoint y: 75, endPoint x: 494, endPoint y: 271, distance: 512.9
click at [20, 75] on icon at bounding box center [24, 70] width 36 height 36
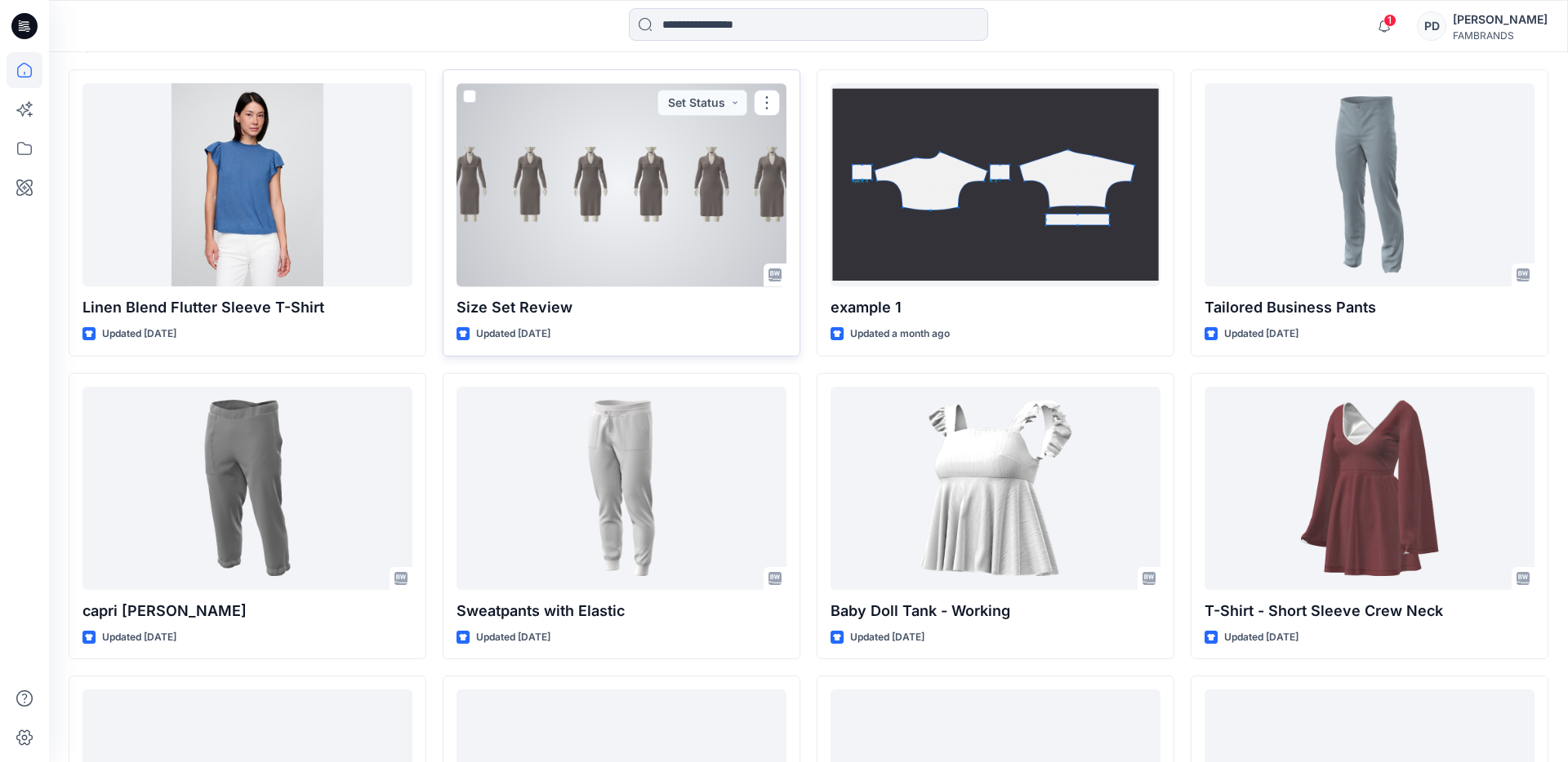
scroll to position [0, 0]
